Goal: Find specific page/section: Find specific page/section

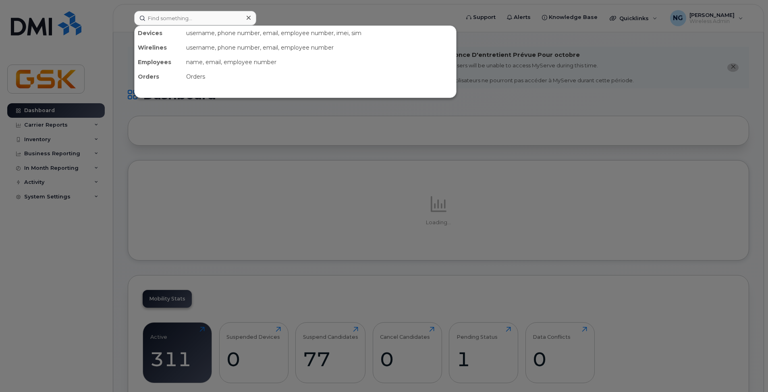
click at [222, 175] on div at bounding box center [384, 196] width 768 height 392
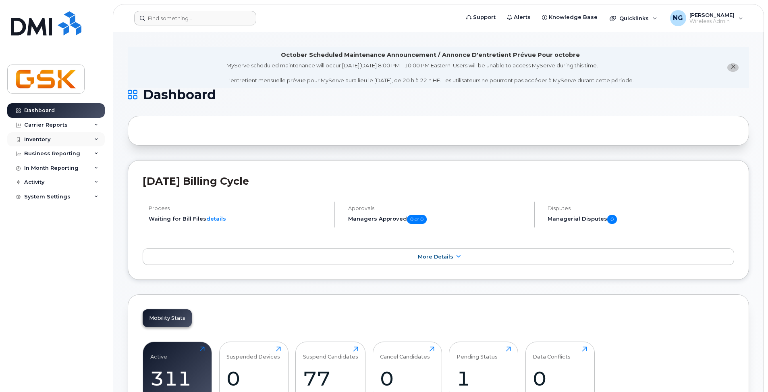
click at [37, 140] on div "Inventory" at bounding box center [37, 139] width 26 height 6
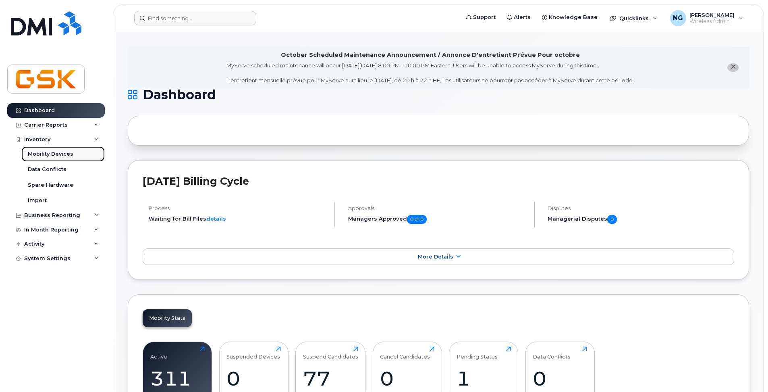
click at [56, 155] on div "Mobility Devices" at bounding box center [51, 153] width 46 height 7
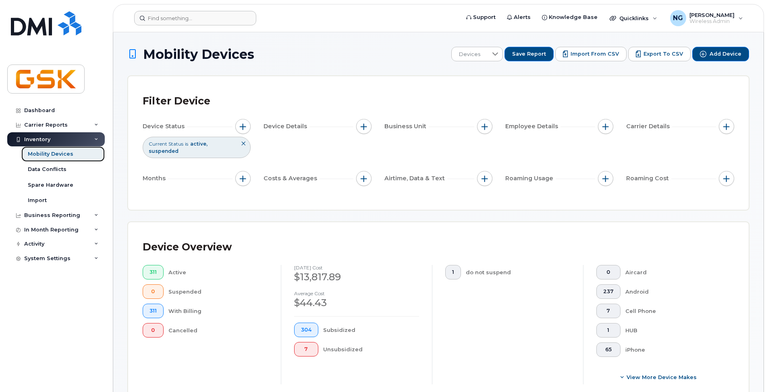
scroll to position [161, 0]
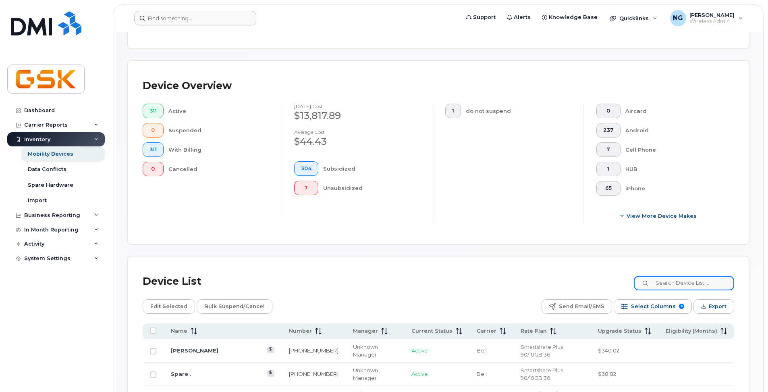
click at [688, 284] on input at bounding box center [684, 283] width 100 height 15
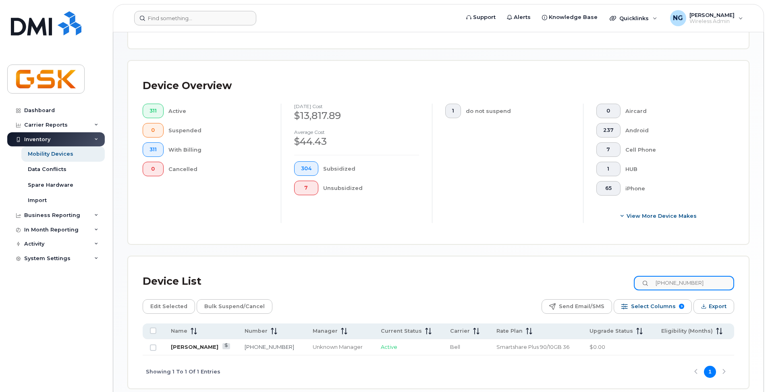
type input "[PHONE_NUMBER]"
click at [191, 348] on link "[PERSON_NAME]" at bounding box center [195, 346] width 48 height 6
